Goal: Transaction & Acquisition: Purchase product/service

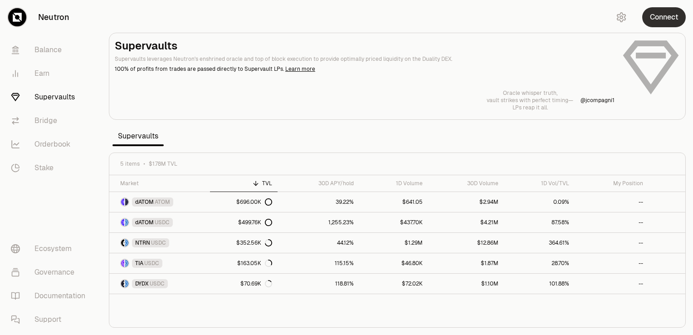
click at [654, 19] on button "Connect" at bounding box center [665, 17] width 44 height 20
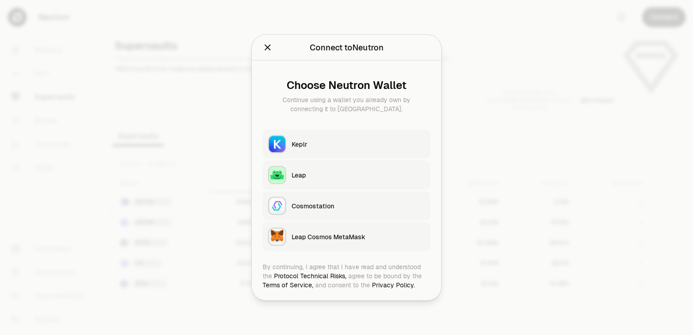
click at [373, 140] on div "Keplr" at bounding box center [358, 144] width 133 height 9
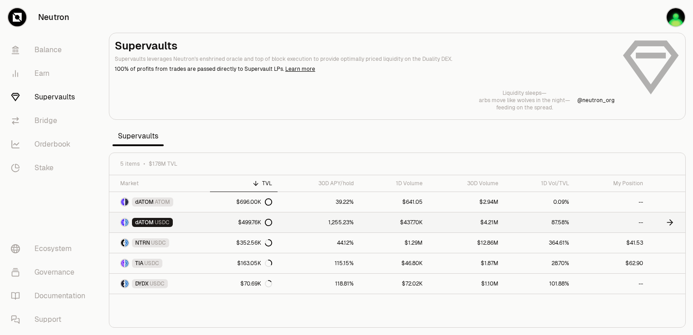
click at [188, 221] on link "dATOM USDC" at bounding box center [159, 222] width 101 height 20
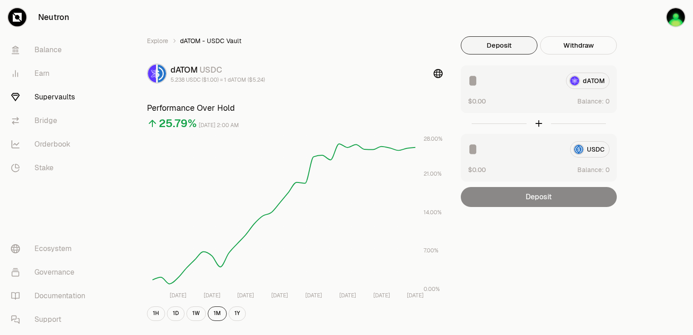
click at [502, 44] on button "Deposit" at bounding box center [499, 45] width 77 height 18
click at [676, 127] on div "Explore dATOM - USDC Vault dATOM USDC 5.238 USDC ($1.00) = 1 dATOM ($5.24) Perf…" at bounding box center [398, 293] width 592 height 587
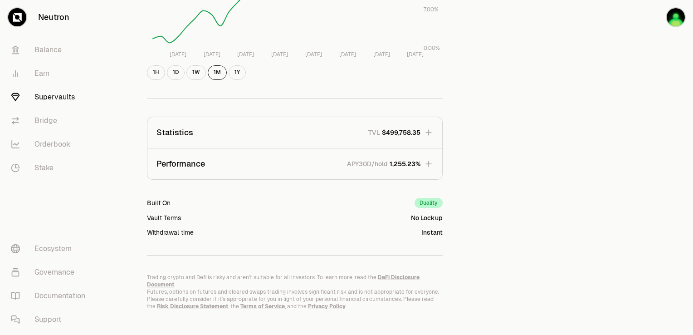
scroll to position [244, 0]
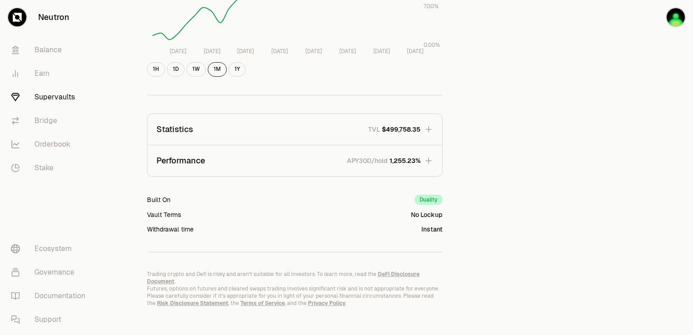
click at [413, 135] on button "Statistics TVL $499,758.35" at bounding box center [294, 129] width 295 height 31
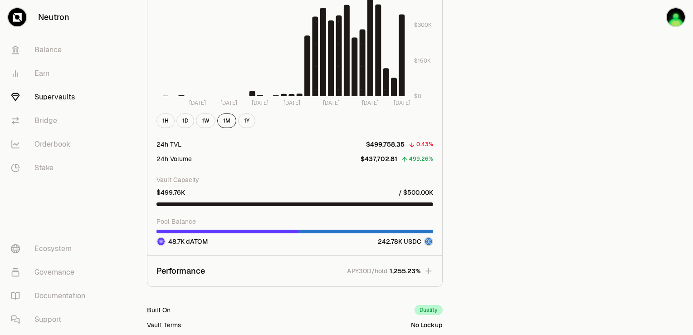
scroll to position [734, 0]
